Goal: Check status

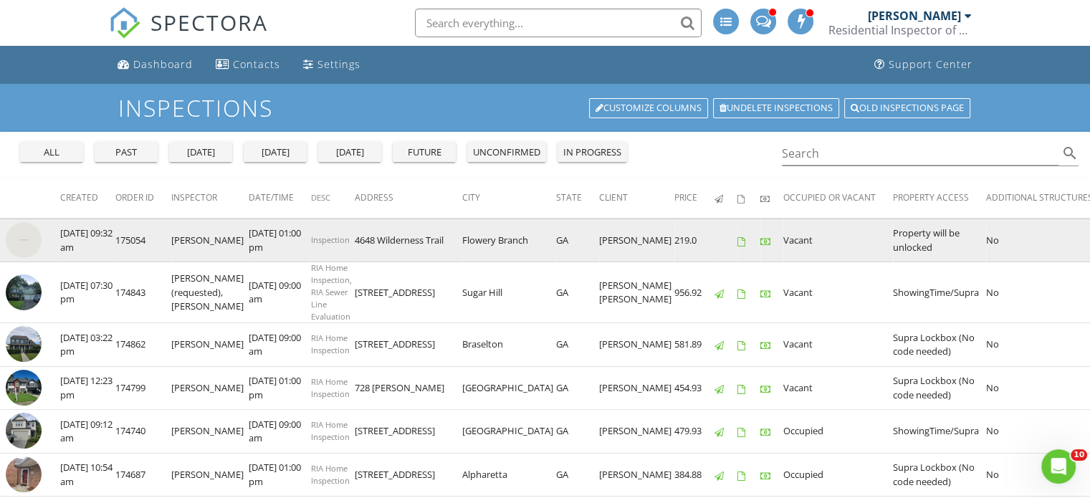
click at [28, 245] on img at bounding box center [24, 240] width 36 height 36
click at [14, 239] on img at bounding box center [24, 240] width 36 height 36
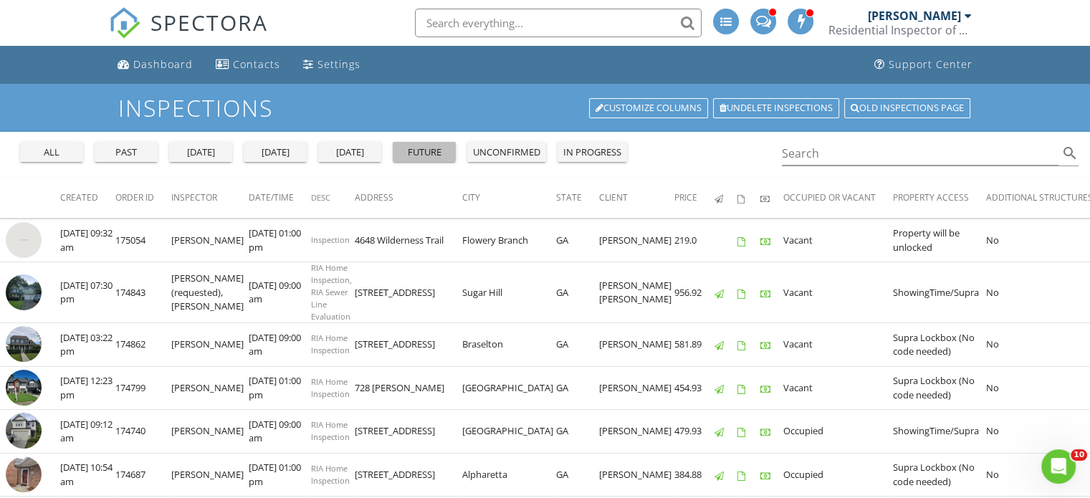
click at [446, 155] on div "future" at bounding box center [424, 152] width 52 height 14
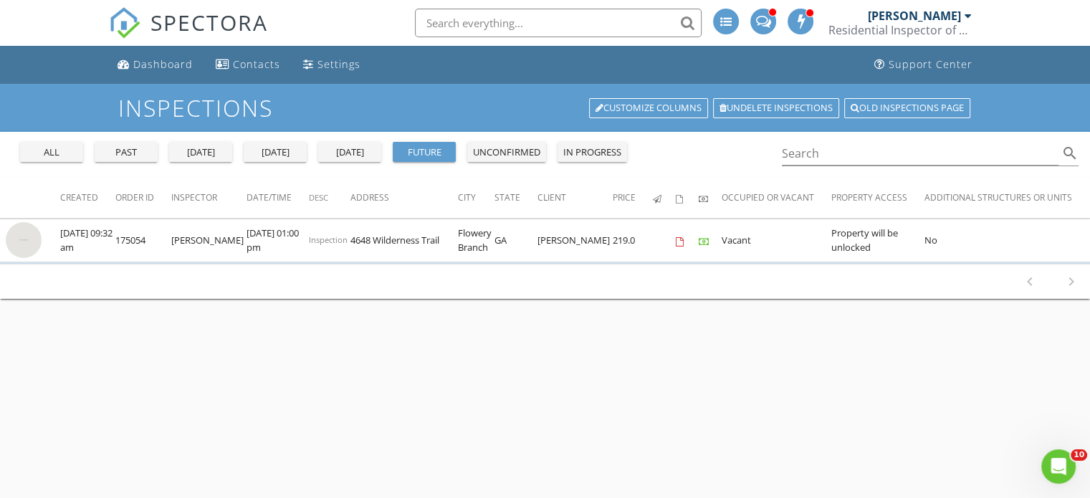
click at [446, 155] on div "future" at bounding box center [424, 152] width 52 height 14
